Goal: Task Accomplishment & Management: Complete application form

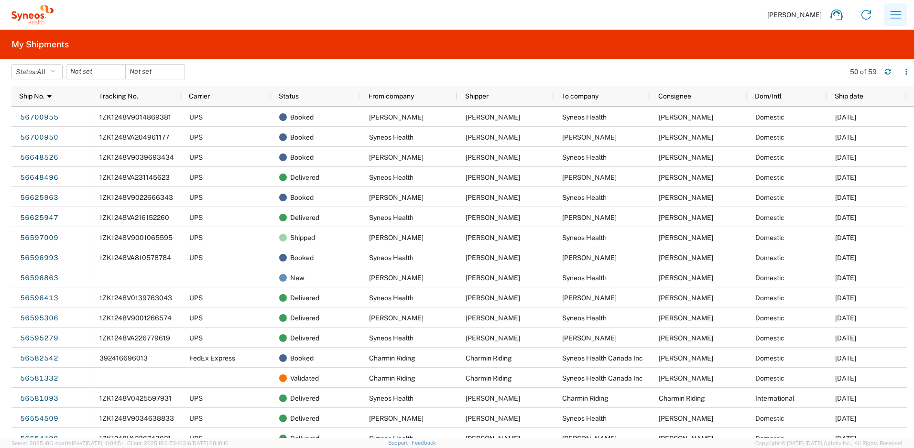
click at [889, 13] on icon "button" at bounding box center [896, 14] width 15 height 15
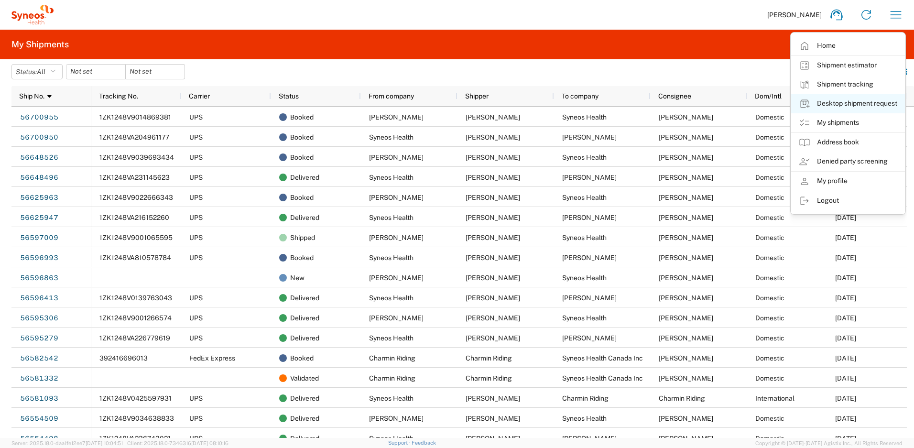
click at [846, 105] on link "Desktop shipment request" at bounding box center [848, 103] width 114 height 19
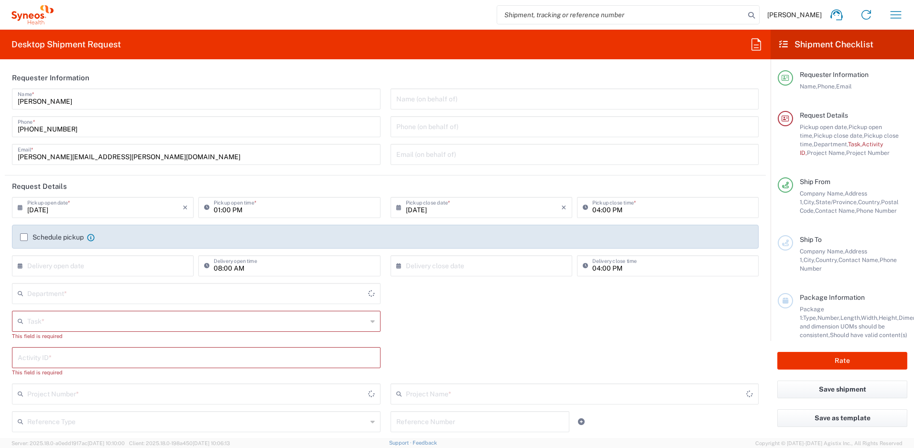
type input "[US_STATE]"
type input "4510"
type input "[GEOGRAPHIC_DATA]"
type input "Syneos Health, LLC-[GEOGRAPHIC_DATA] [GEOGRAPHIC_DATA] [GEOGRAPHIC_DATA]"
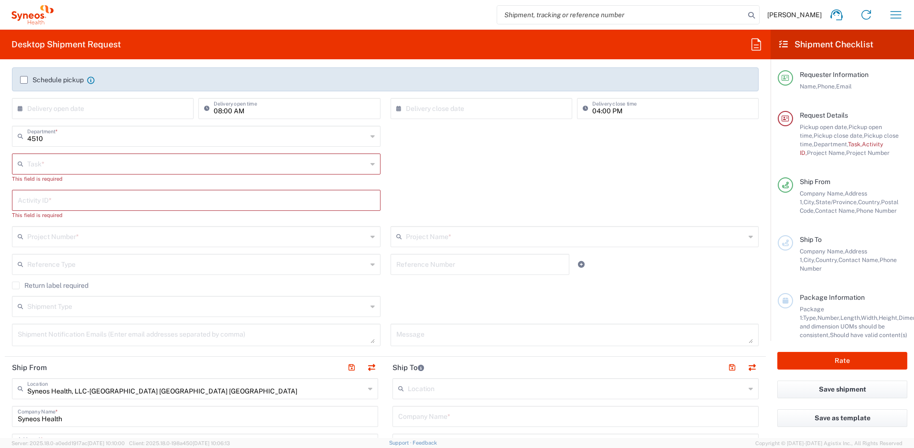
scroll to position [162, 0]
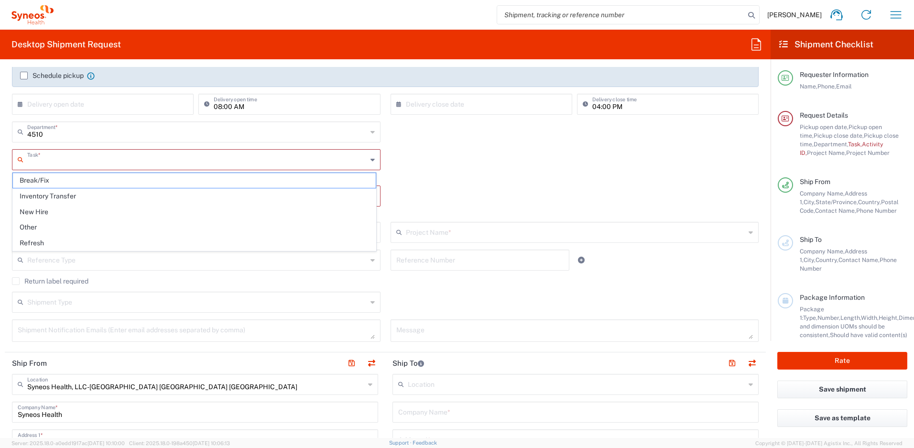
click at [81, 161] on input "text" at bounding box center [197, 159] width 340 height 17
click at [72, 178] on span "Break/Fix" at bounding box center [194, 180] width 363 height 15
type input "Break/Fix"
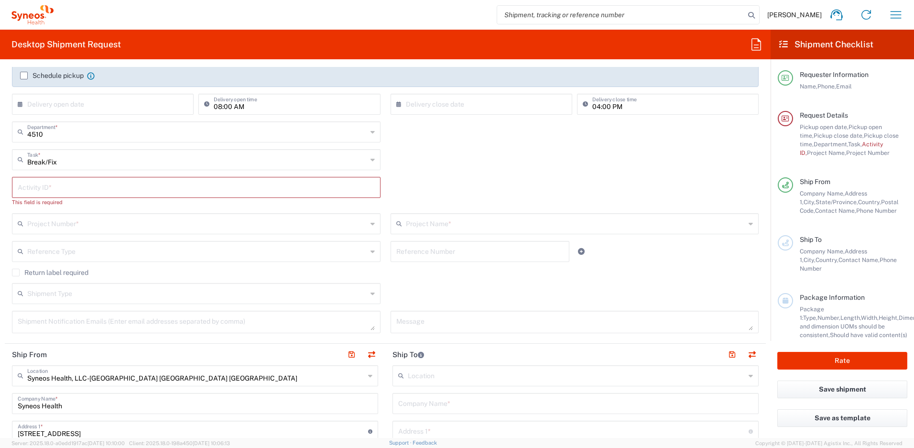
click at [81, 191] on input "text" at bounding box center [196, 186] width 357 height 17
paste input "[PERSON_NAME]"
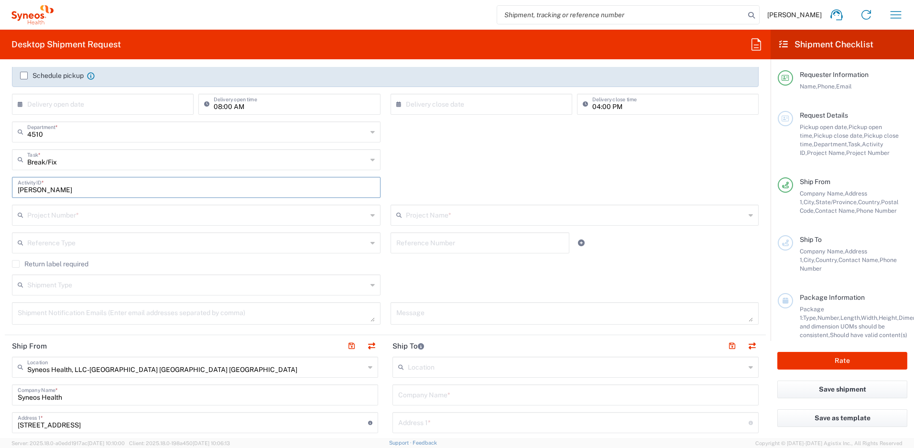
type input "[PERSON_NAME]"
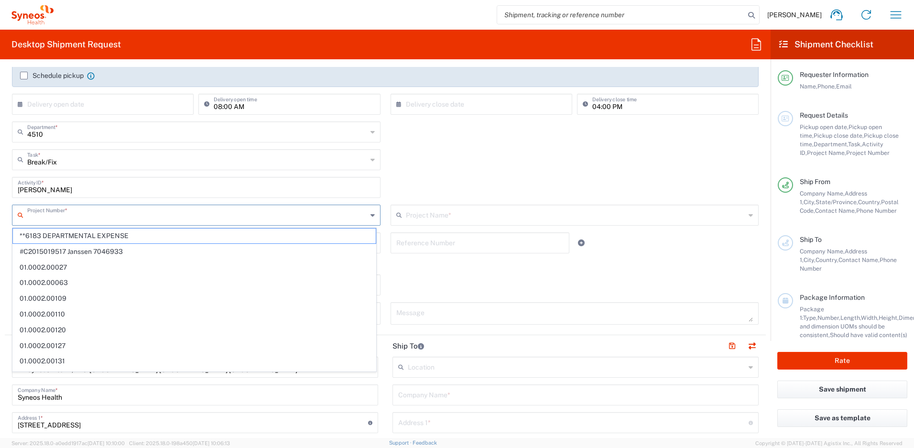
click at [126, 216] on input "text" at bounding box center [197, 214] width 340 height 17
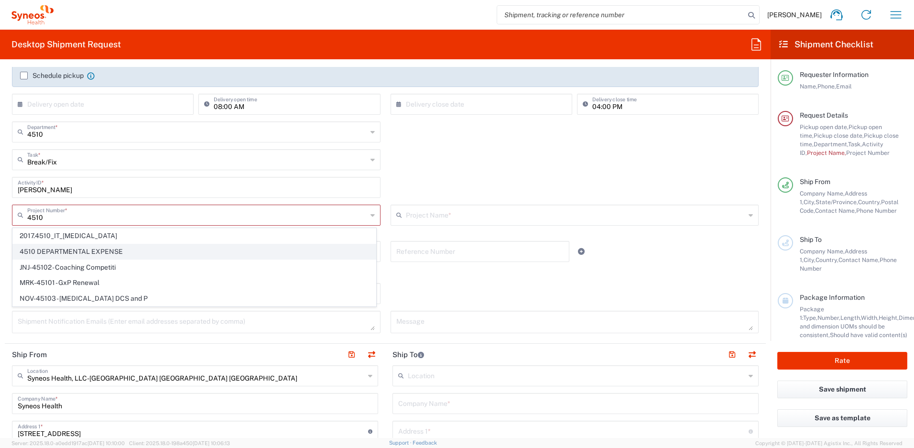
click at [103, 250] on span "4510 DEPARTMENTAL EXPENSE" at bounding box center [194, 251] width 363 height 15
type input "4510 DEPARTMENTAL EXPENSE"
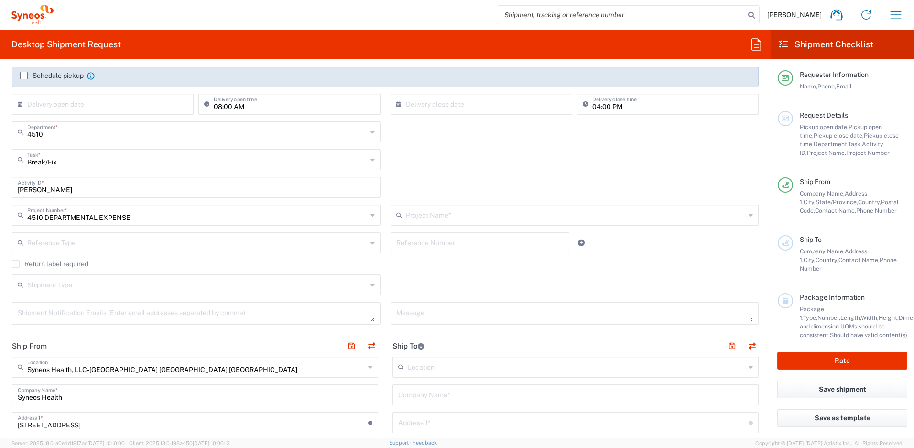
type input "4510 DEPARTMENTAL EXPENSE"
click at [82, 266] on label "Return label required" at bounding box center [50, 264] width 77 height 8
click at [16, 264] on input "Return label required" at bounding box center [16, 264] width 0 height 0
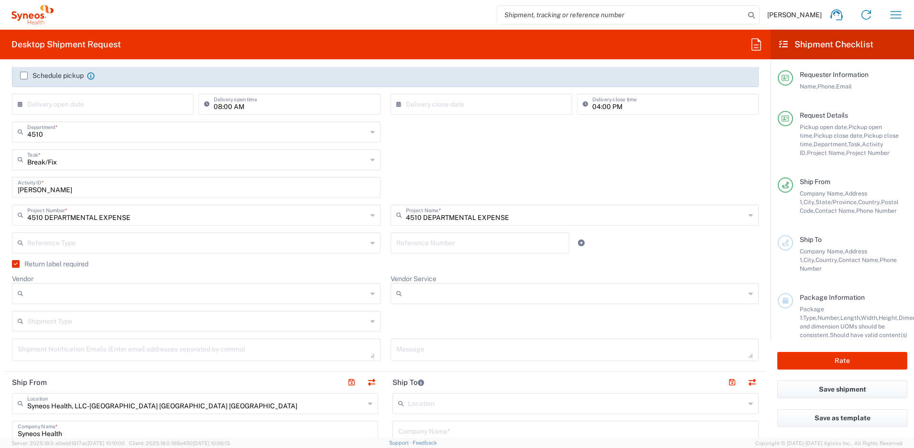
click at [83, 291] on input "Vendor" at bounding box center [197, 293] width 340 height 15
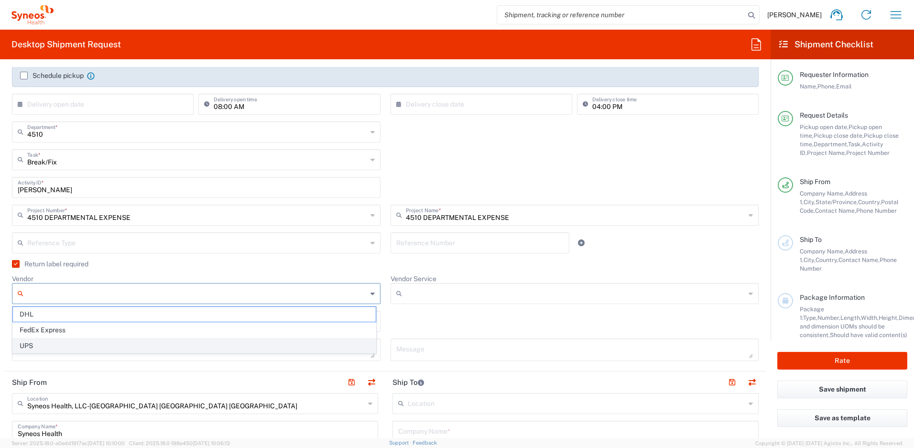
click at [83, 344] on span "UPS" at bounding box center [194, 346] width 363 height 15
type input "UPS"
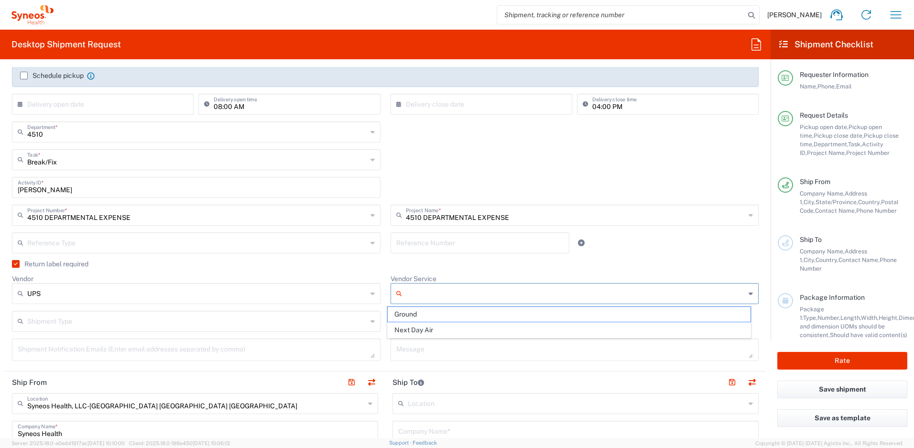
click at [432, 296] on input "Vendor Service" at bounding box center [576, 293] width 340 height 15
click at [428, 318] on span "Ground" at bounding box center [569, 314] width 363 height 15
type input "Ground"
click at [384, 322] on div "Shipment Type Batch Regular" at bounding box center [385, 325] width 757 height 28
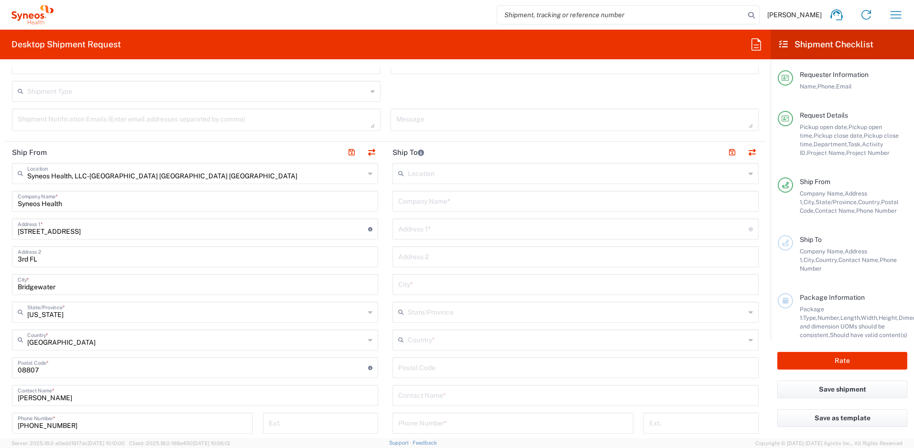
scroll to position [504, 0]
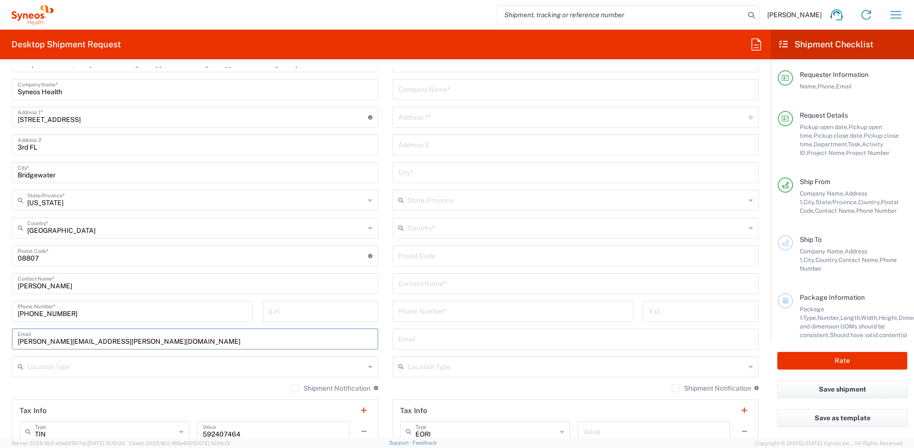
drag, startPoint x: 153, startPoint y: 340, endPoint x: 60, endPoint y: 337, distance: 92.3
click at [60, 337] on input "[PERSON_NAME][EMAIL_ADDRESS][PERSON_NAME][DOMAIN_NAME]" at bounding box center [195, 338] width 355 height 17
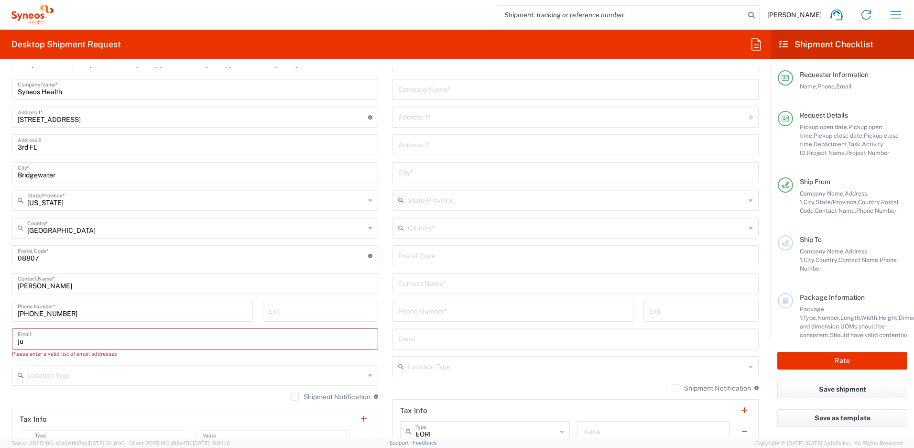
type input "j"
click at [51, 286] on input "[PERSON_NAME]" at bounding box center [195, 282] width 355 height 17
type input "[PERSON_NAME]"
click at [472, 93] on input "text" at bounding box center [575, 88] width 355 height 17
paste input "[PERSON_NAME]"
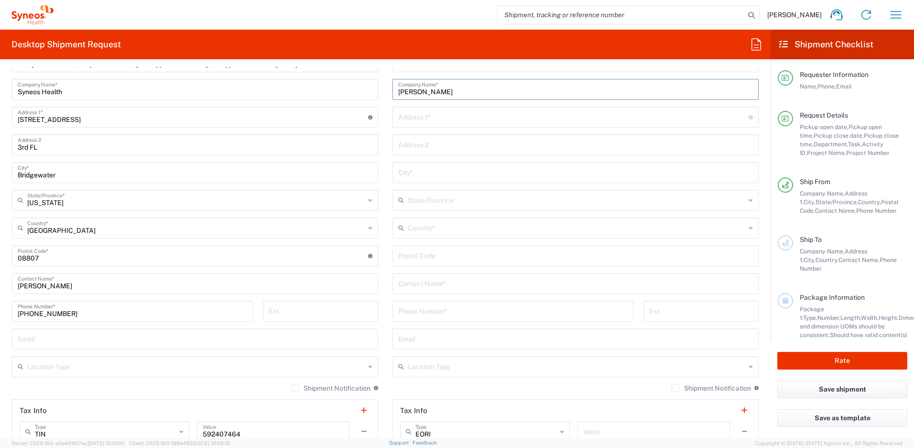
type input "[PERSON_NAME]"
click at [475, 287] on input "text" at bounding box center [575, 282] width 355 height 17
paste input "[PERSON_NAME]"
type input "[PERSON_NAME]"
paste input "[STREET_ADDRESS][US_STATE][US_STATE]."
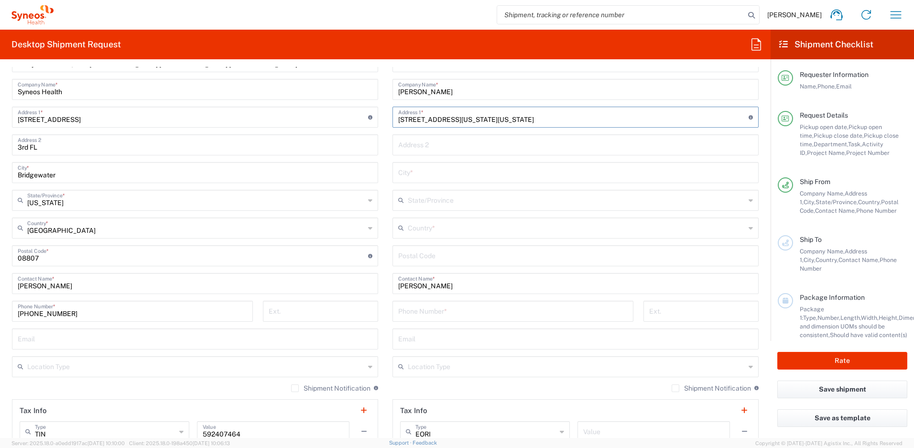
click at [544, 122] on input "[STREET_ADDRESS][US_STATE][US_STATE]" at bounding box center [573, 116] width 351 height 17
type input "[STREET_ADDRESS][US_STATE][US_STATE]-"
type input "64109"
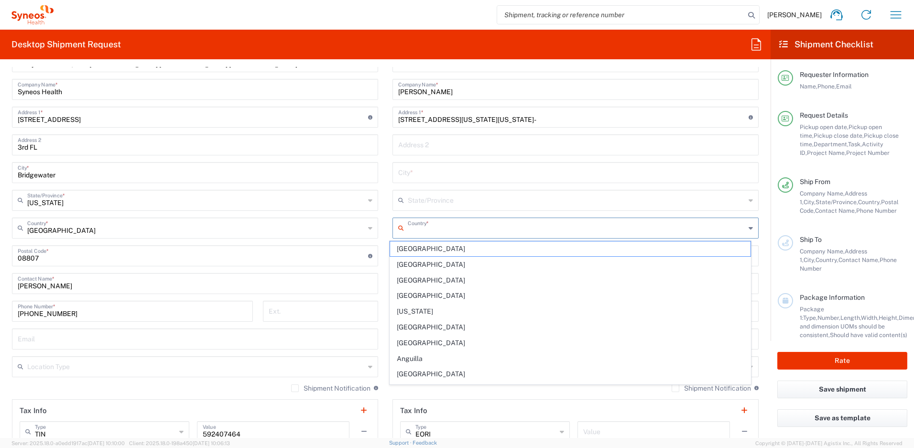
click at [455, 227] on input "text" at bounding box center [577, 227] width 338 height 17
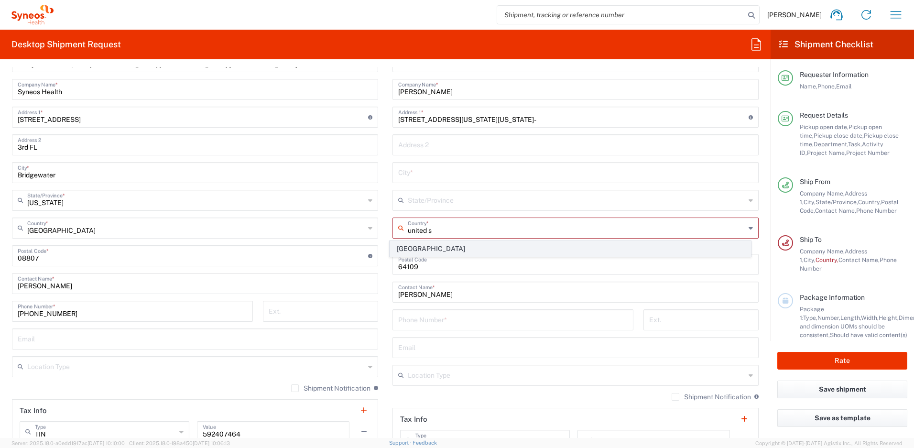
click at [406, 251] on span "[GEOGRAPHIC_DATA]" at bounding box center [570, 249] width 361 height 15
type input "[GEOGRAPHIC_DATA]"
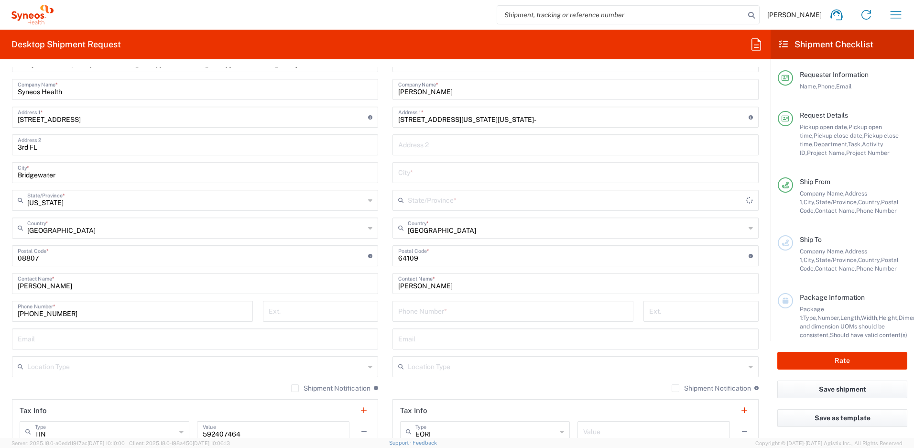
click at [535, 121] on input "[STREET_ADDRESS][US_STATE][US_STATE]-" at bounding box center [573, 116] width 351 height 17
type input "[STREET_ADDRESS][US_STATE][US_STATE]"
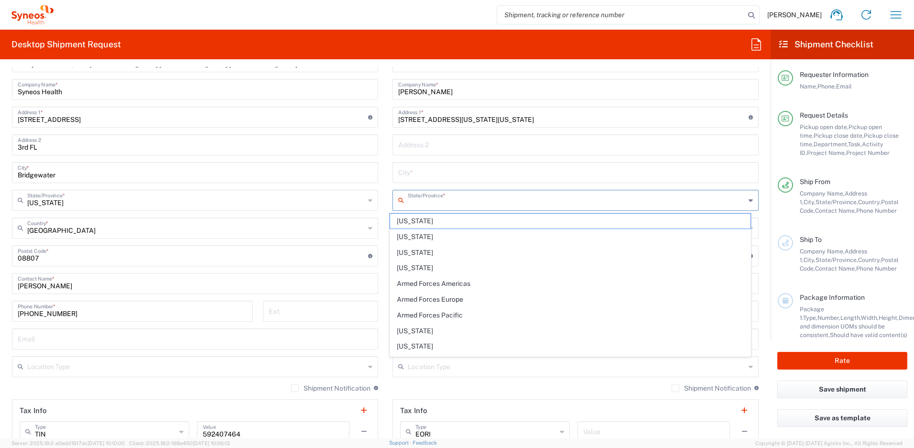
click at [489, 203] on input "text" at bounding box center [577, 199] width 338 height 17
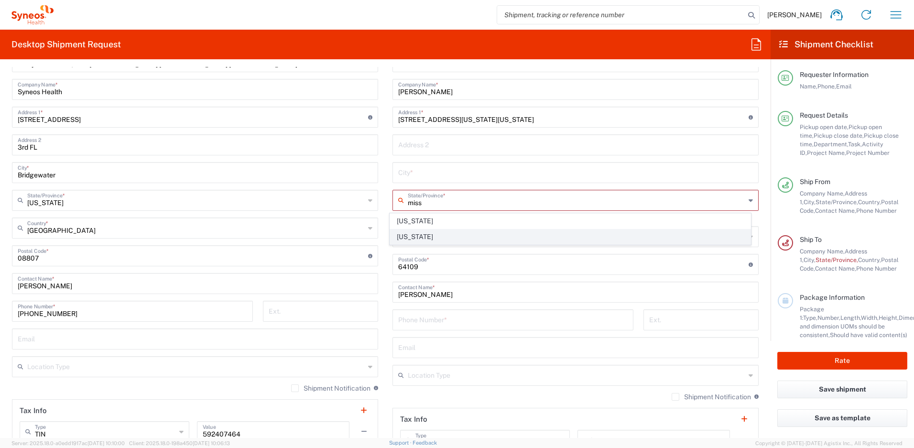
click at [410, 239] on span "[US_STATE]" at bounding box center [570, 237] width 361 height 15
type input "[US_STATE]"
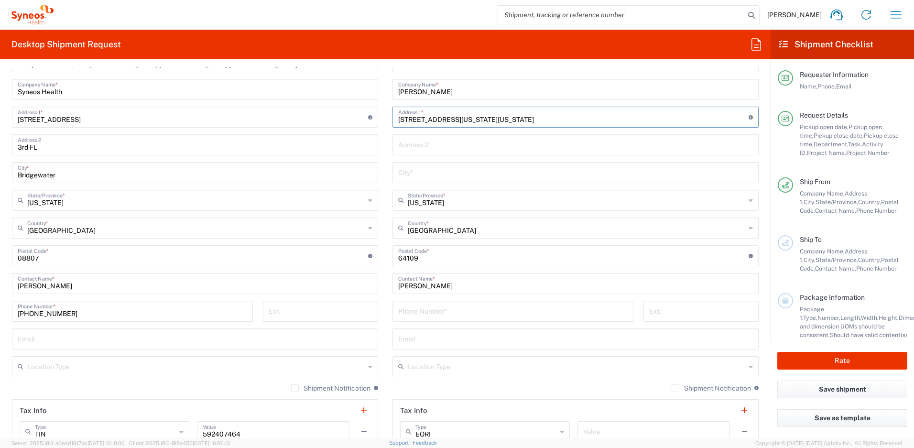
click at [569, 122] on input "[STREET_ADDRESS][US_STATE][US_STATE]" at bounding box center [573, 116] width 351 height 17
drag, startPoint x: 467, startPoint y: 119, endPoint x: 532, endPoint y: 125, distance: 64.9
click at [532, 125] on div "[STREET_ADDRESS][US_STATE] City Address 1 * For cross streets use street names …" at bounding box center [576, 117] width 366 height 21
type input "[STREET_ADDRESS],"
type input "[US_STATE][GEOGRAPHIC_DATA]"
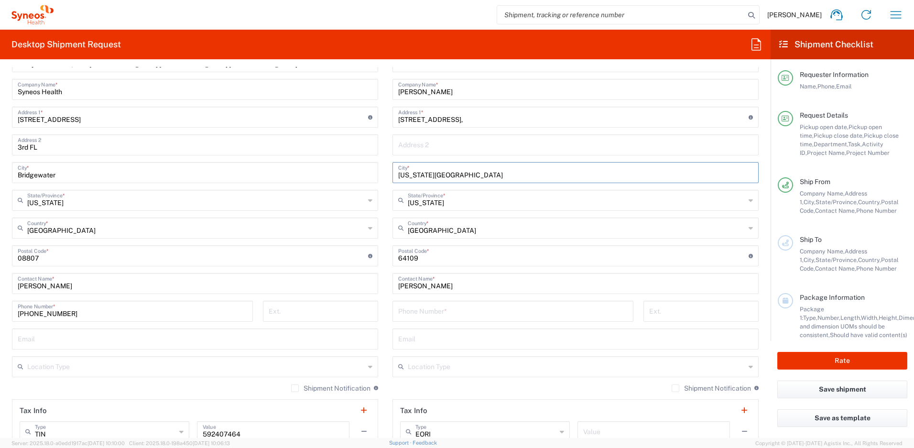
click at [506, 122] on input "[STREET_ADDRESS]," at bounding box center [573, 116] width 351 height 17
type input "[STREET_ADDRESS]"
paste input "9208192104"
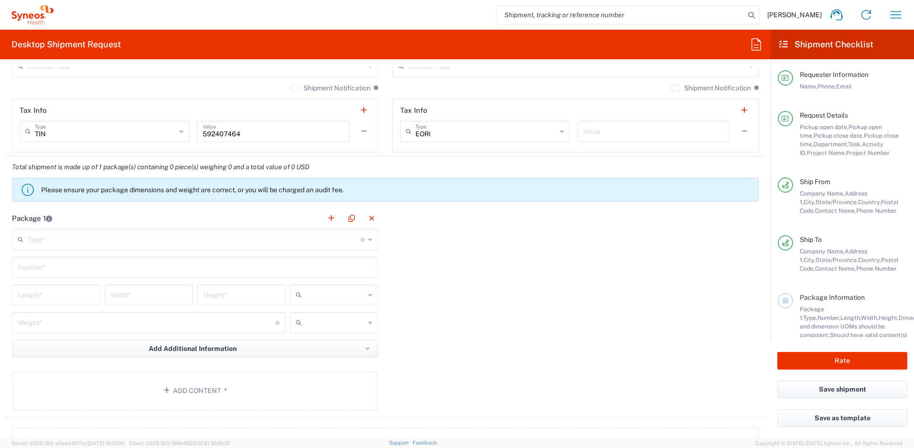
scroll to position [841, 0]
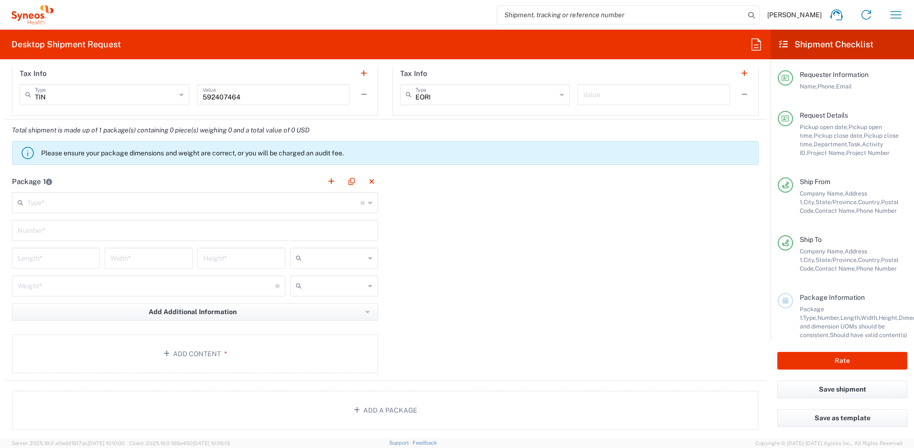
type input "9208192104"
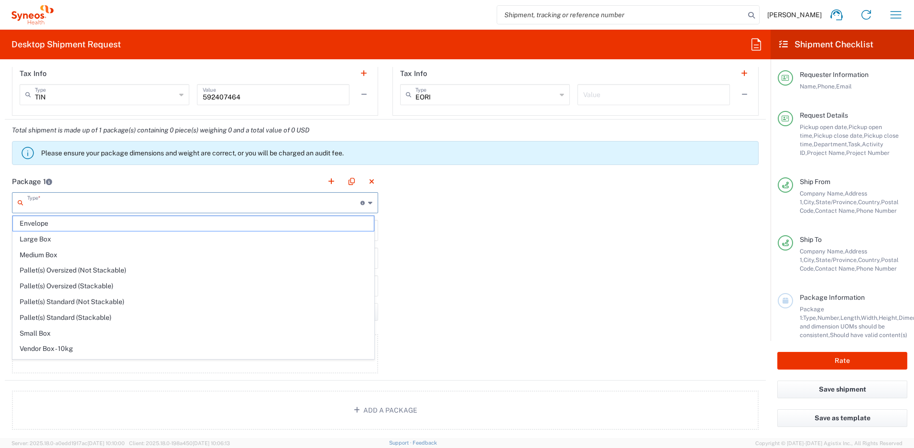
click at [99, 201] on input "text" at bounding box center [193, 202] width 333 height 17
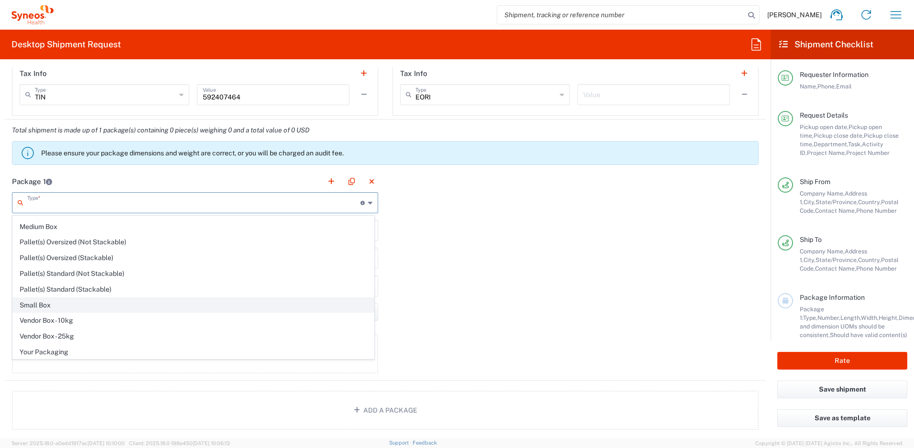
scroll to position [29, 0]
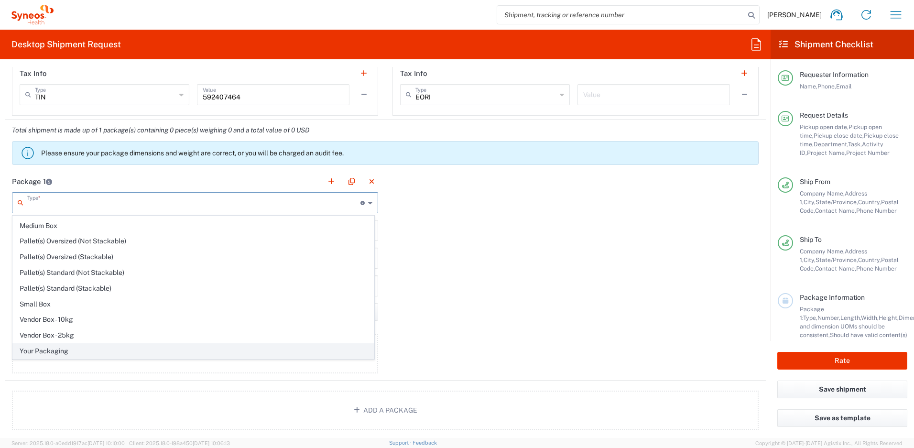
click at [62, 350] on span "Your Packaging" at bounding box center [193, 351] width 361 height 15
type input "Your Packaging"
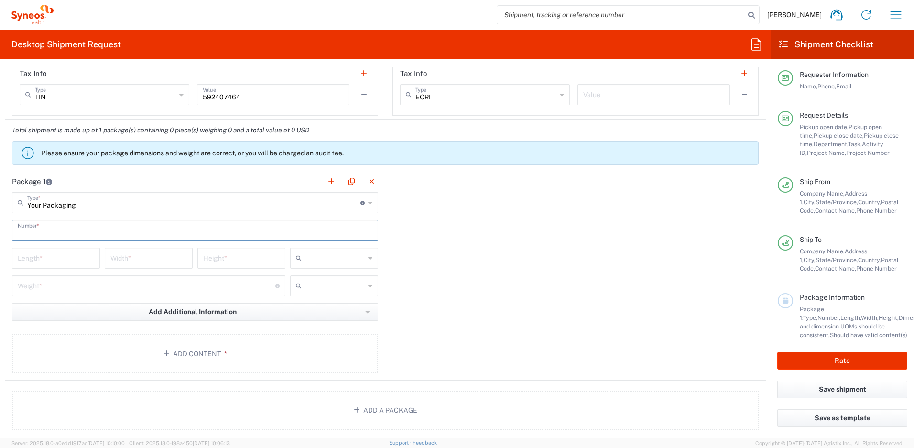
click at [69, 234] on input "text" at bounding box center [195, 229] width 355 height 17
type input "1"
click at [72, 258] on input "number" at bounding box center [56, 257] width 77 height 17
type input "13"
click at [151, 256] on input "number" at bounding box center [148, 257] width 77 height 17
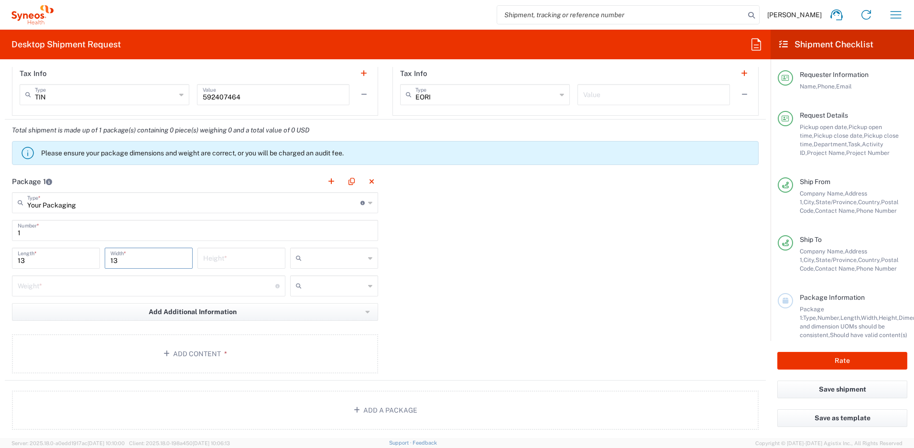
type input "13"
click at [223, 262] on input "number" at bounding box center [241, 257] width 77 height 17
type input "3"
click at [202, 284] on input "number" at bounding box center [147, 285] width 258 height 17
type input "6"
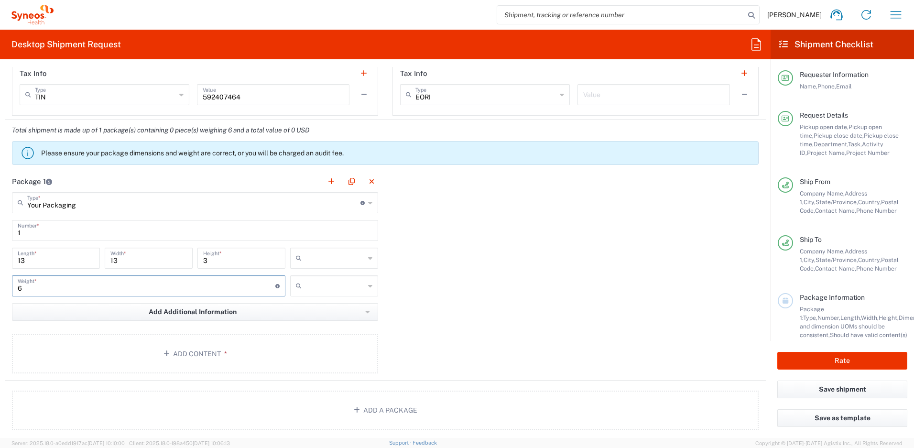
click at [341, 259] on input "text" at bounding box center [335, 258] width 59 height 15
click at [317, 311] on span "in" at bounding box center [330, 310] width 85 height 15
type input "in"
click at [321, 281] on input "text" at bounding box center [335, 285] width 59 height 15
click at [315, 319] on span "lbs" at bounding box center [330, 322] width 85 height 15
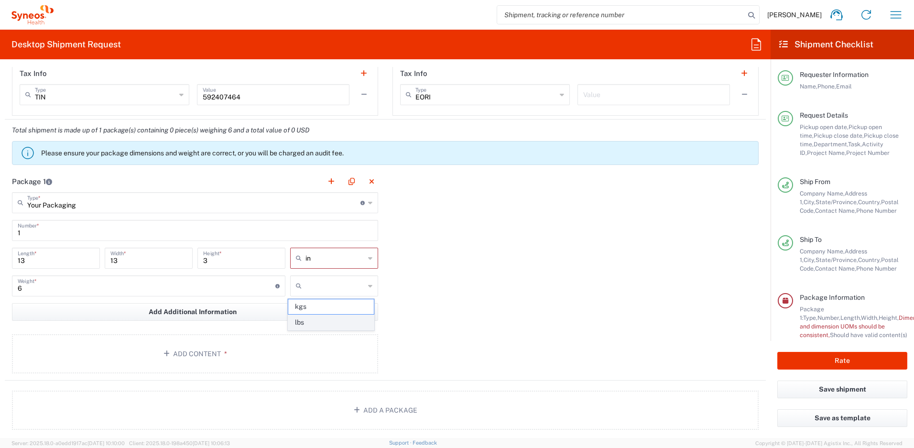
type input "lbs"
click at [306, 338] on button "Add Content *" at bounding box center [195, 353] width 366 height 39
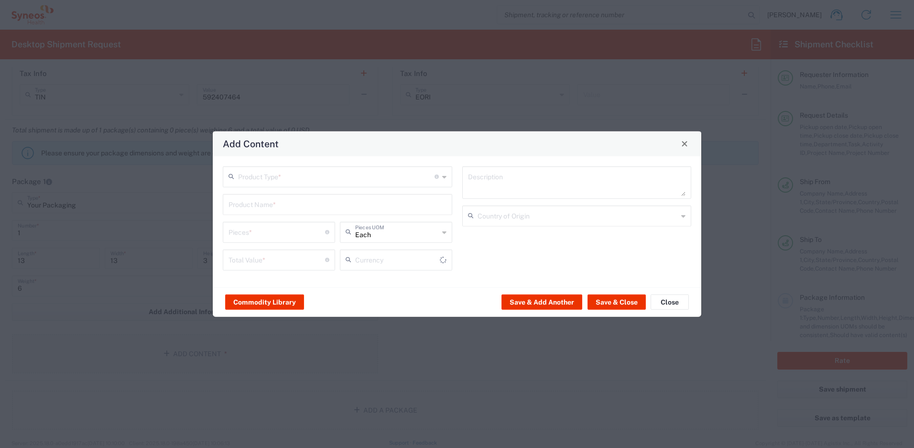
type input "US Dollar"
click at [284, 176] on input "text" at bounding box center [336, 175] width 197 height 17
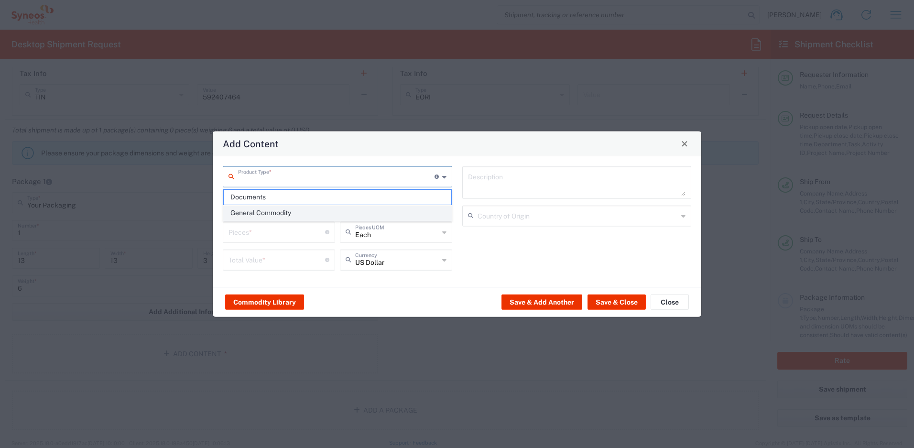
click at [271, 212] on span "General Commodity" at bounding box center [338, 213] width 228 height 15
type input "General Commodity"
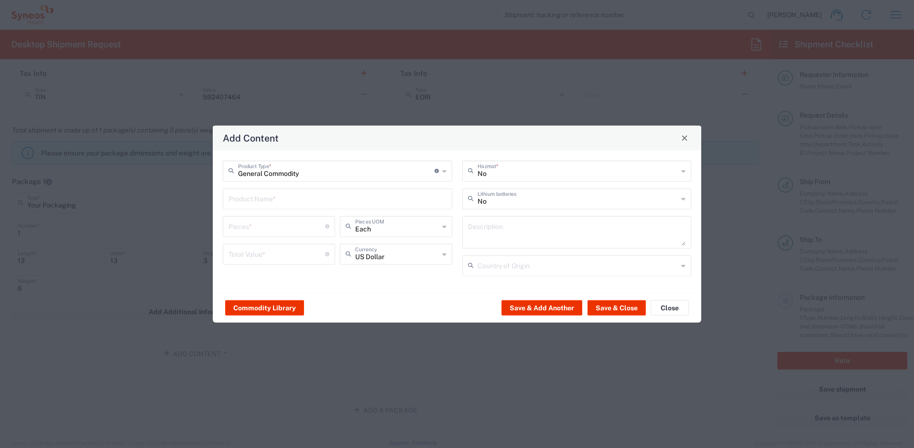
click at [269, 200] on input "text" at bounding box center [338, 197] width 218 height 17
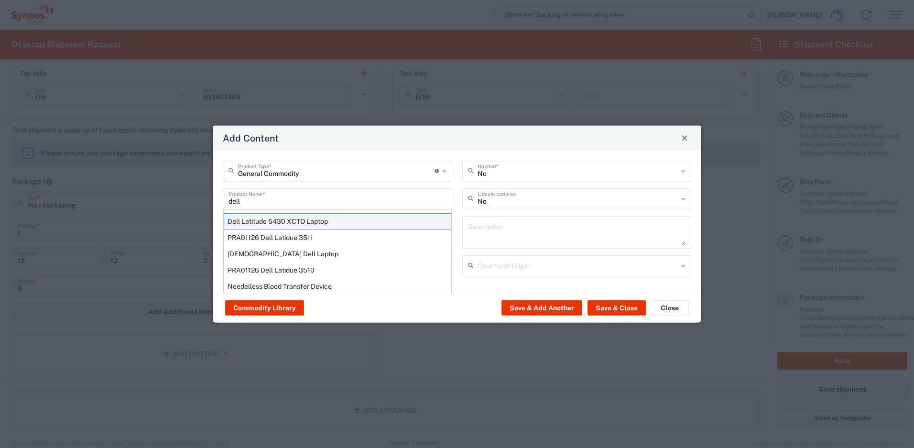
click at [285, 220] on div "Dell Latitude 5430 XCTO Laptop" at bounding box center [338, 221] width 228 height 16
type input "Dell Latitude 5430 XCTO Laptop"
type input "1"
type textarea "BaseIntel Core i7-1265U vProÂ® Processor - 14" 16 GB RAM - 512 GB SSD"
type input "[GEOGRAPHIC_DATA]"
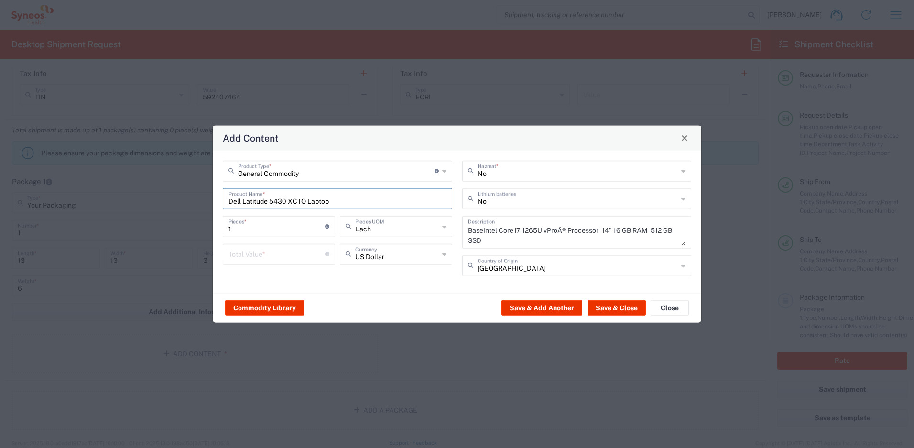
click at [258, 253] on input "number" at bounding box center [277, 253] width 97 height 17
type input "500"
click at [628, 310] on button "Save & Close" at bounding box center [617, 307] width 58 height 15
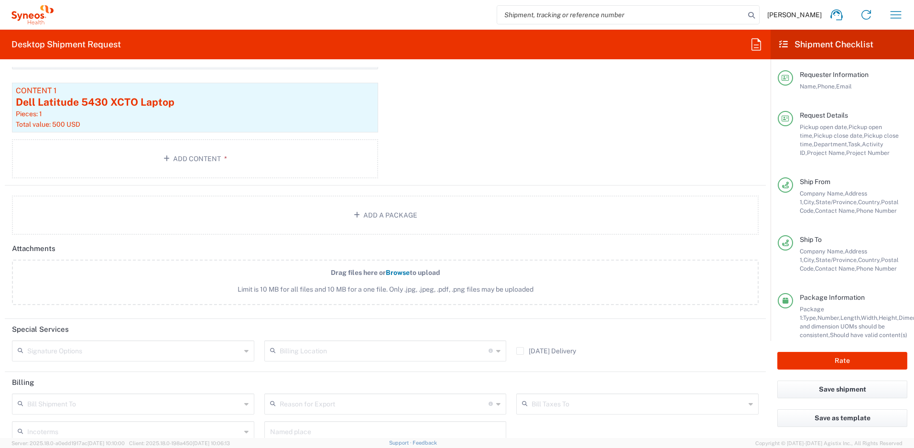
scroll to position [1111, 0]
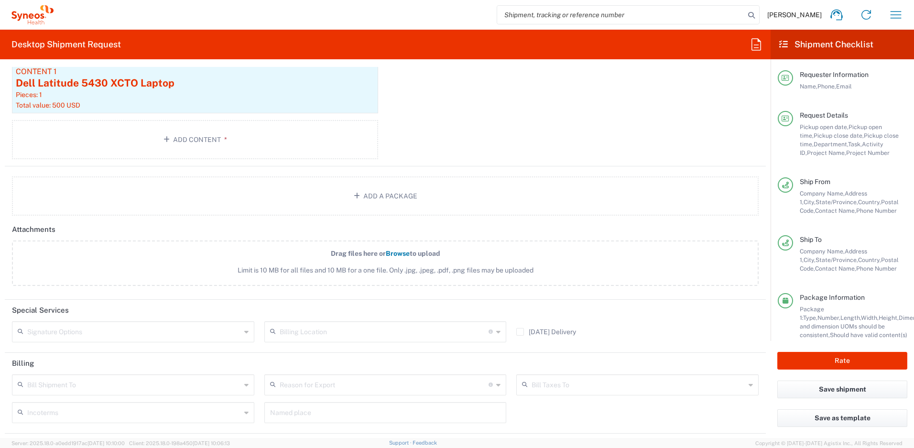
click at [125, 334] on input "text" at bounding box center [134, 331] width 214 height 17
click at [109, 348] on span "Adult Signature Required" at bounding box center [132, 352] width 238 height 15
type input "Adult Signature Required"
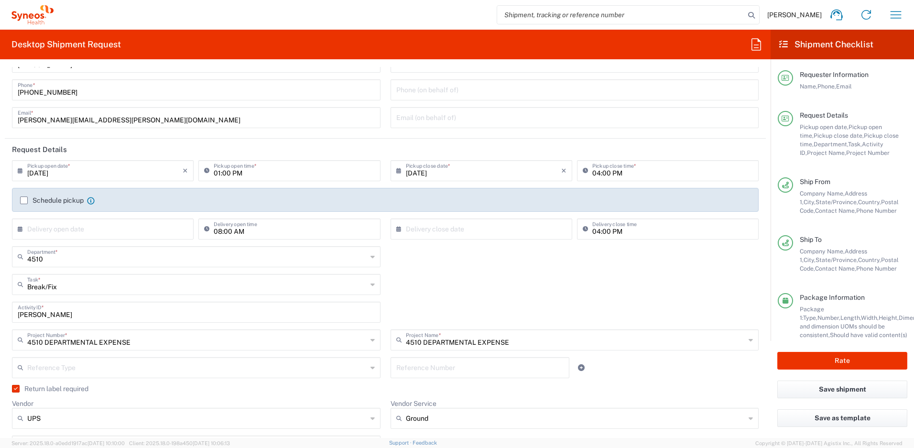
scroll to position [0, 0]
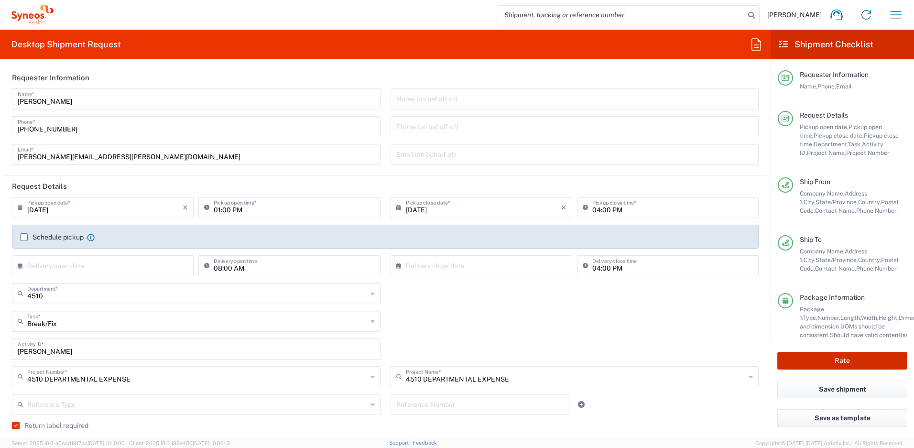
click at [829, 361] on button "Rate" at bounding box center [843, 361] width 130 height 18
type input "4510 DEPARTMENTAL EXPENSE"
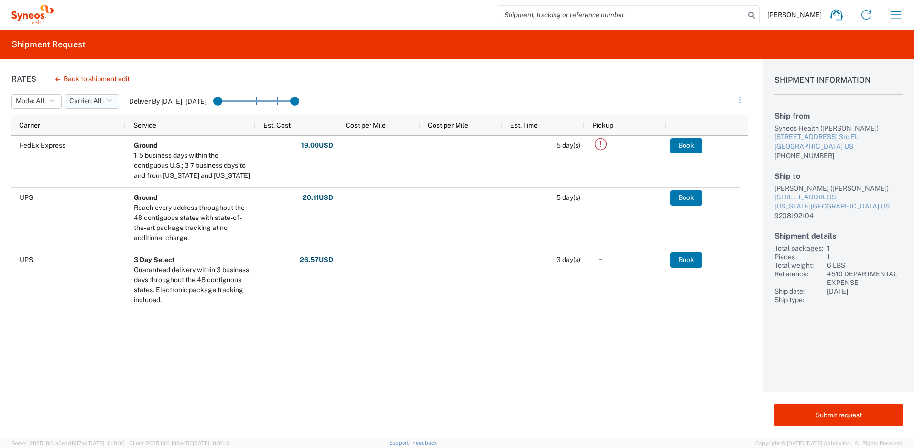
click at [108, 103] on icon "button" at bounding box center [109, 101] width 5 height 7
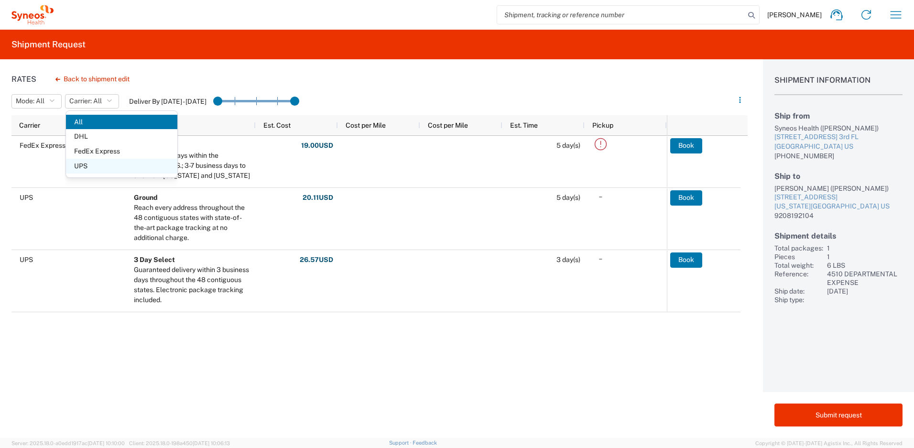
click at [101, 167] on span "UPS" at bounding box center [121, 166] width 111 height 15
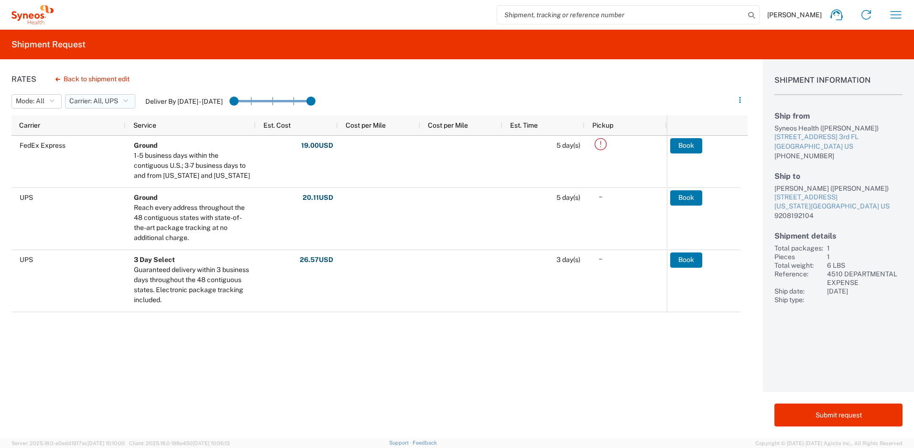
click at [105, 102] on span "Carrier: All, UPS" at bounding box center [93, 101] width 49 height 9
click at [87, 121] on span "All" at bounding box center [121, 122] width 111 height 15
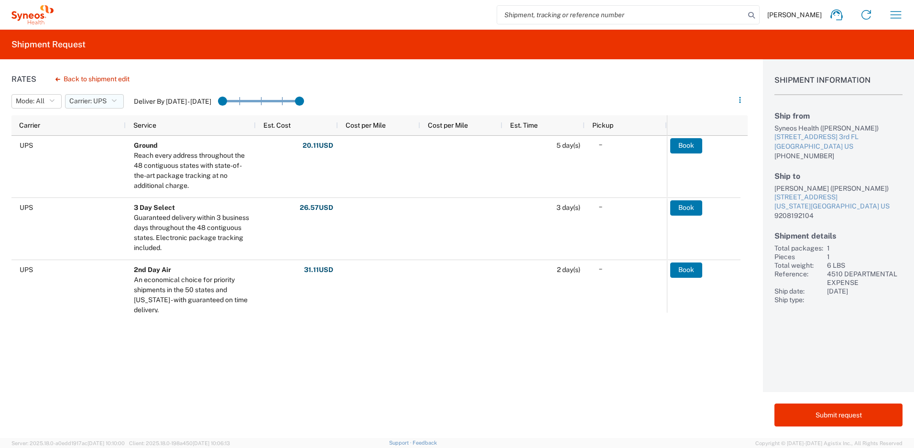
click at [106, 99] on span "Carrier: UPS" at bounding box center [87, 101] width 37 height 9
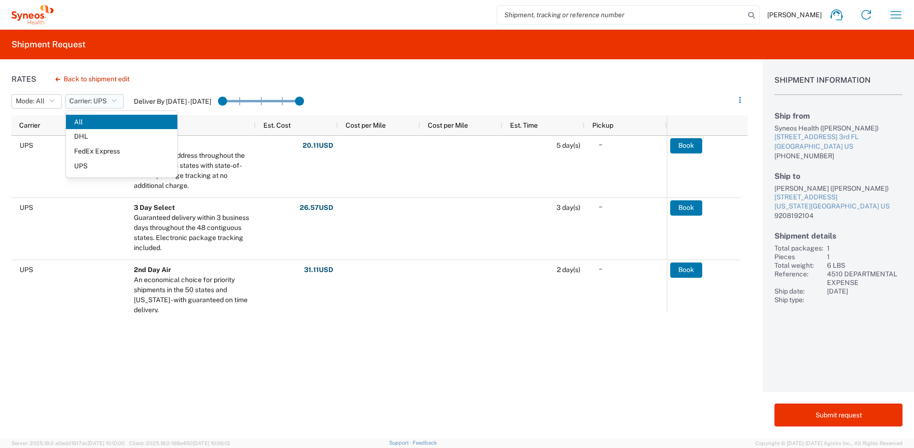
click at [106, 99] on span "Carrier: UPS" at bounding box center [87, 101] width 37 height 9
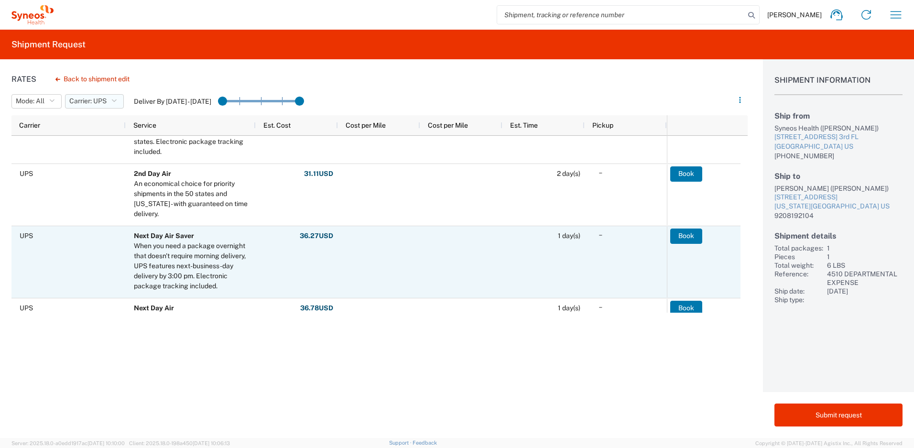
scroll to position [183, 0]
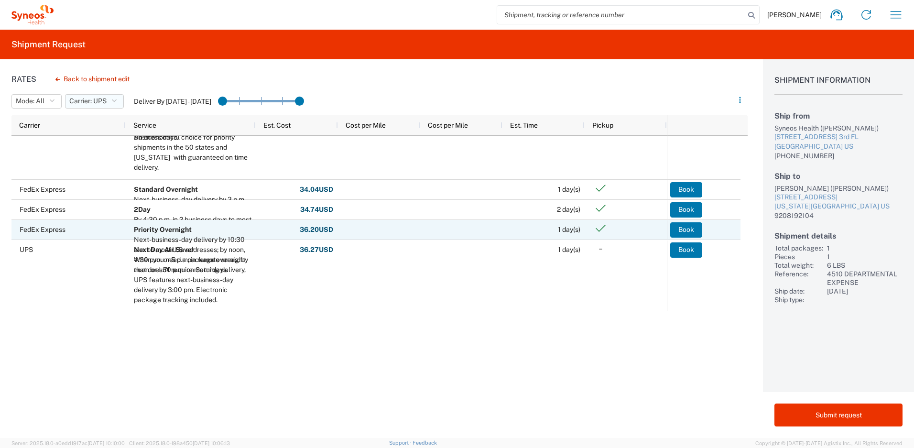
scroll to position [206, 0]
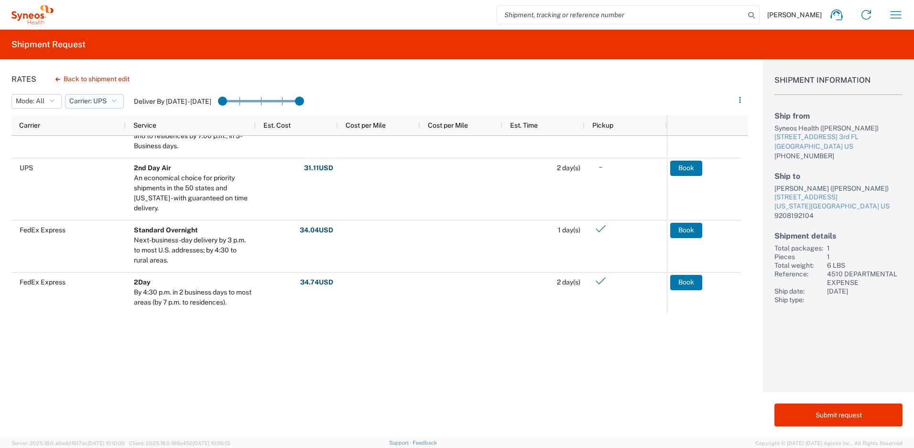
click at [111, 106] on button "Carrier: UPS" at bounding box center [94, 101] width 59 height 14
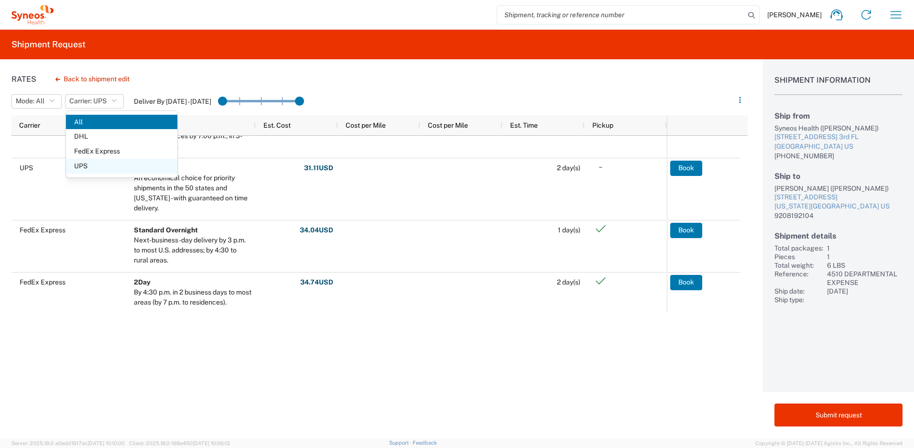
click at [89, 167] on span "UPS" at bounding box center [121, 166] width 111 height 15
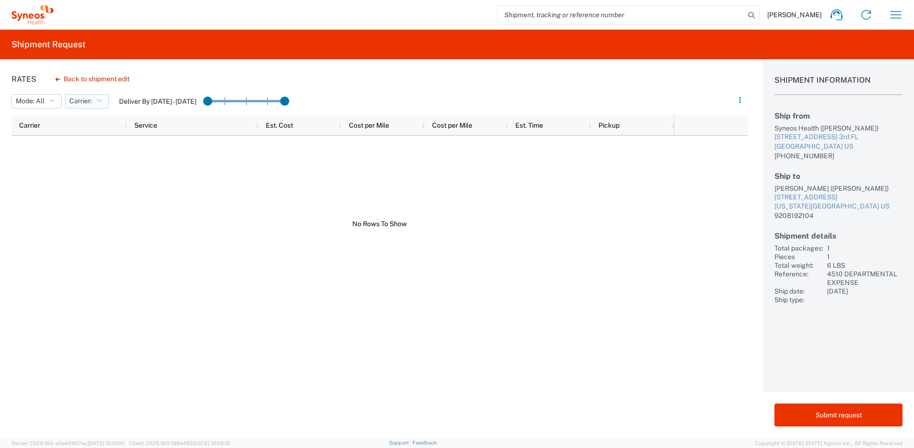
click at [96, 104] on button "Carrier:" at bounding box center [87, 101] width 44 height 14
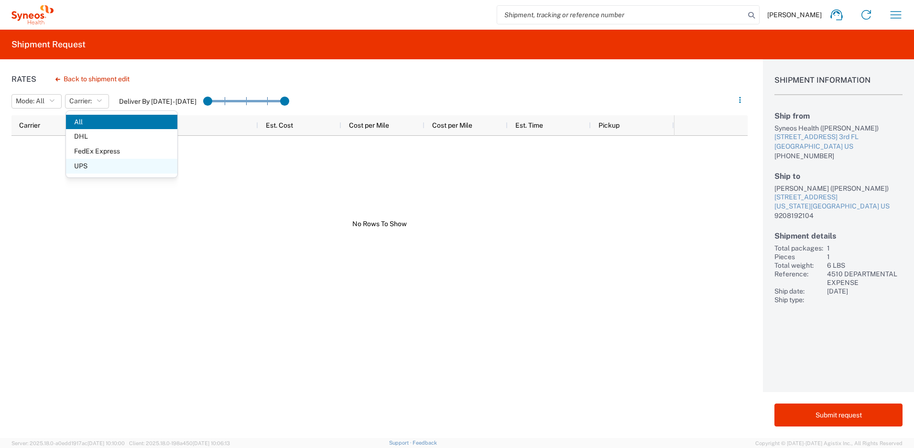
click at [91, 168] on span "UPS" at bounding box center [121, 166] width 111 height 15
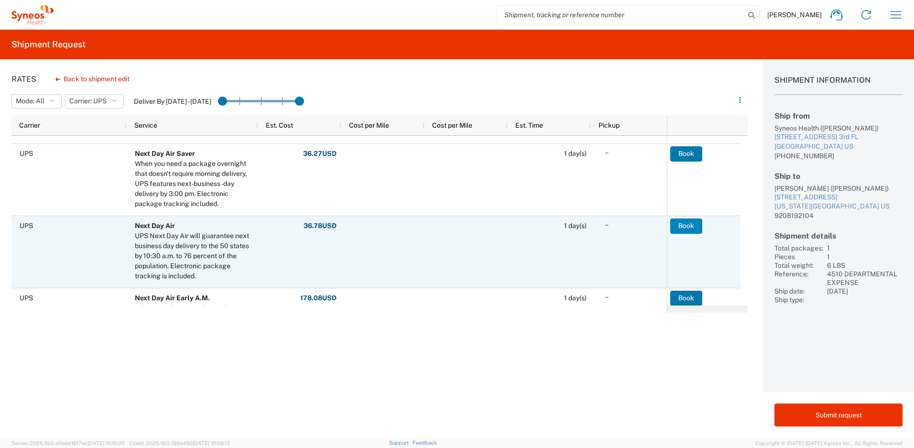
click at [682, 225] on button "Book" at bounding box center [686, 226] width 32 height 15
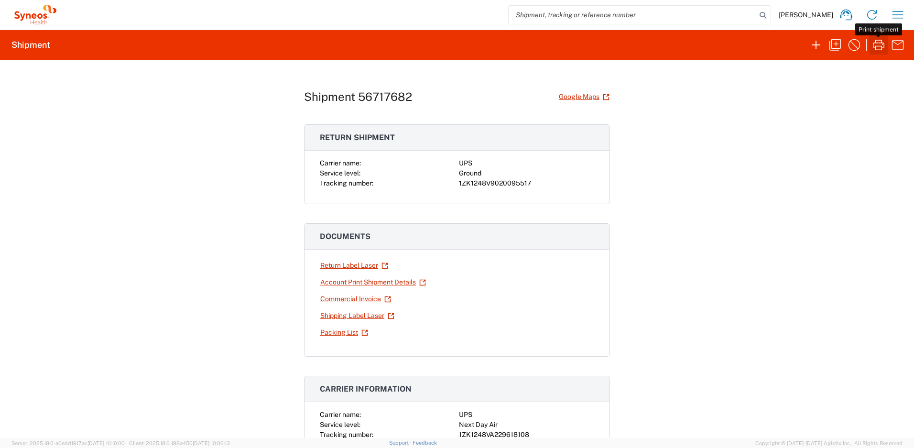
click at [881, 46] on icon "button" at bounding box center [878, 45] width 11 height 11
click at [358, 267] on link "Return Label Laser" at bounding box center [354, 265] width 69 height 17
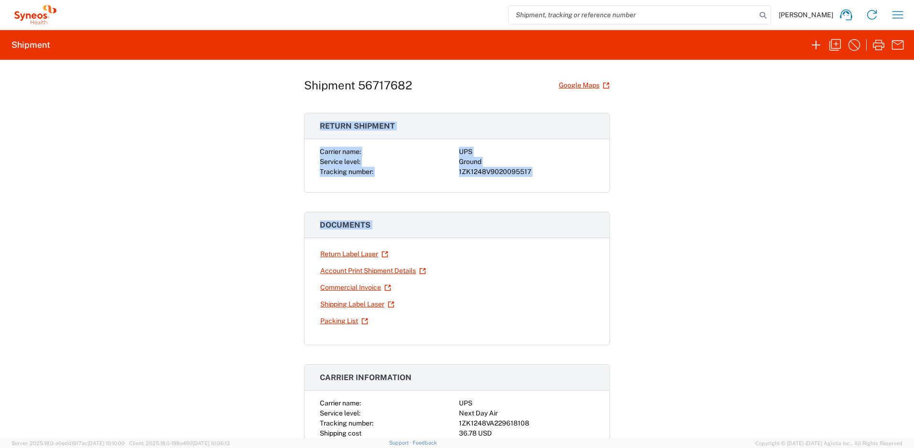
scroll to position [63, 0]
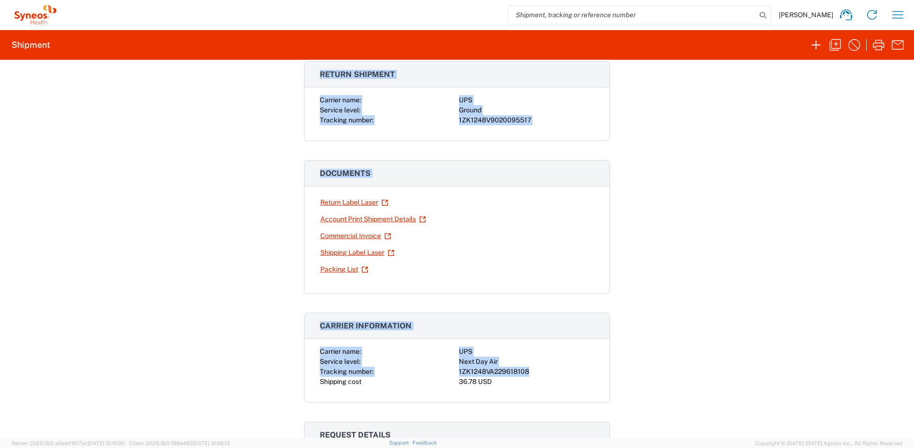
drag, startPoint x: 317, startPoint y: 138, endPoint x: 547, endPoint y: 371, distance: 327.7
copy div "Return shipment Carrier name: UPS Service level: Ground Tracking number: 1ZK124…"
